Goal: Book appointment/travel/reservation

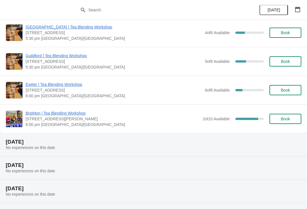
scroll to position [524, 0]
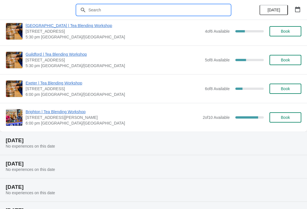
click at [124, 14] on input "text" at bounding box center [159, 10] width 142 height 10
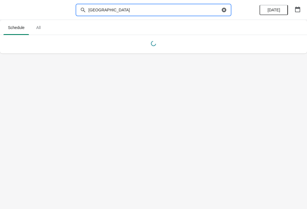
type input "Edinburgh"
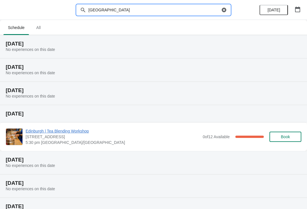
click at [283, 28] on ul "Schedule All" at bounding box center [153, 27] width 303 height 15
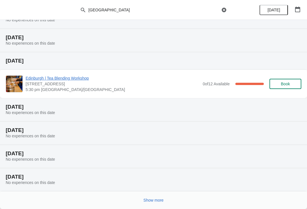
scroll to position [53, 0]
click at [161, 205] on button "Show more" at bounding box center [153, 200] width 25 height 10
click at [152, 202] on icon at bounding box center [154, 200] width 6 height 6
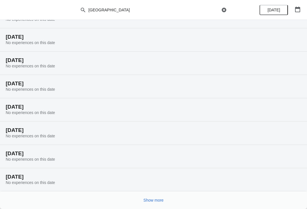
scroll to position [239, 0]
click at [149, 198] on span "Show more" at bounding box center [154, 200] width 20 height 5
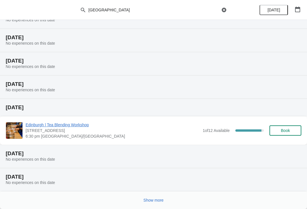
scroll to position [449, 0]
click at [286, 126] on button "Book" at bounding box center [286, 130] width 32 height 10
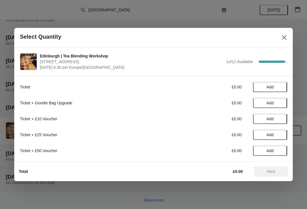
click at [270, 88] on span "Add" at bounding box center [270, 87] width 7 height 5
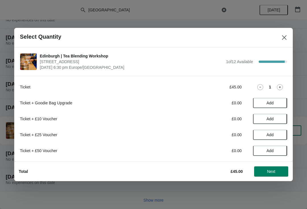
click at [266, 173] on span "Next" at bounding box center [271, 171] width 25 height 5
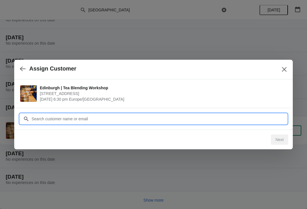
click at [100, 121] on input "Customer" at bounding box center [159, 119] width 256 height 10
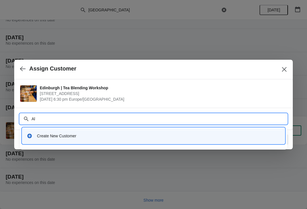
type input "A"
type input "Alysseleeorr"
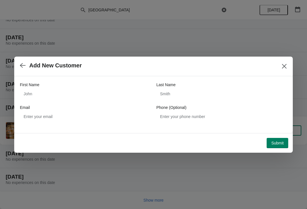
click at [23, 65] on icon "button" at bounding box center [23, 65] width 6 height 5
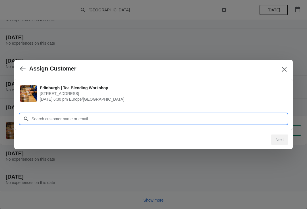
click at [74, 118] on input "Customer" at bounding box center [159, 119] width 256 height 10
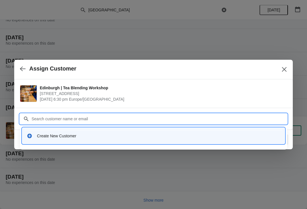
click at [77, 137] on div "Create New Customer" at bounding box center [158, 136] width 243 height 6
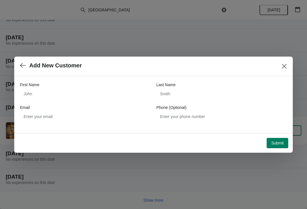
click at [275, 141] on span "Submit" at bounding box center [277, 143] width 13 height 5
click at [21, 65] on icon "button" at bounding box center [23, 65] width 6 height 5
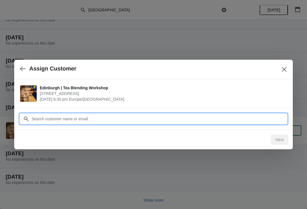
click at [68, 120] on input "Customer" at bounding box center [159, 119] width 256 height 10
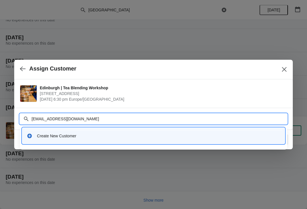
type input "alysseleeorr@outlook.com"
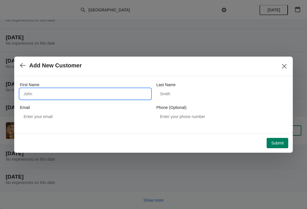
click at [67, 95] on input "First Name" at bounding box center [85, 94] width 131 height 10
type input "Alysse"
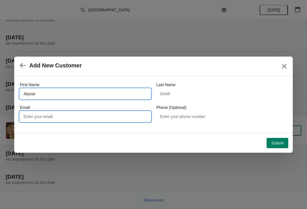
click at [37, 116] on input "Email" at bounding box center [85, 116] width 131 height 10
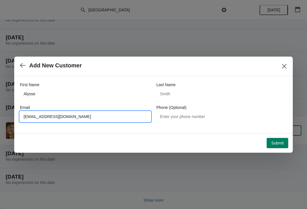
type input "Alysseleeorr@outlook.com"
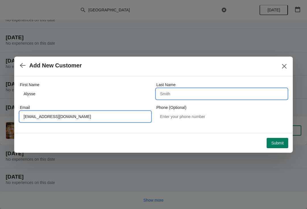
click at [193, 96] on input "Last Name" at bounding box center [221, 94] width 131 height 10
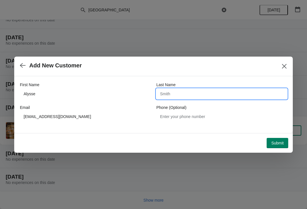
click at [274, 136] on div "Submit" at bounding box center [152, 142] width 272 height 13
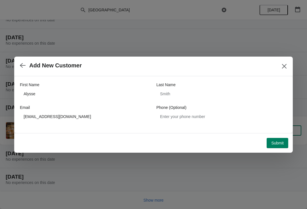
click at [281, 141] on span "Submit" at bounding box center [277, 143] width 13 height 5
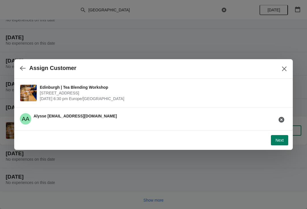
click at [281, 142] on span "Next" at bounding box center [280, 140] width 8 height 5
select select "No"
